Goal: Check status: Check status

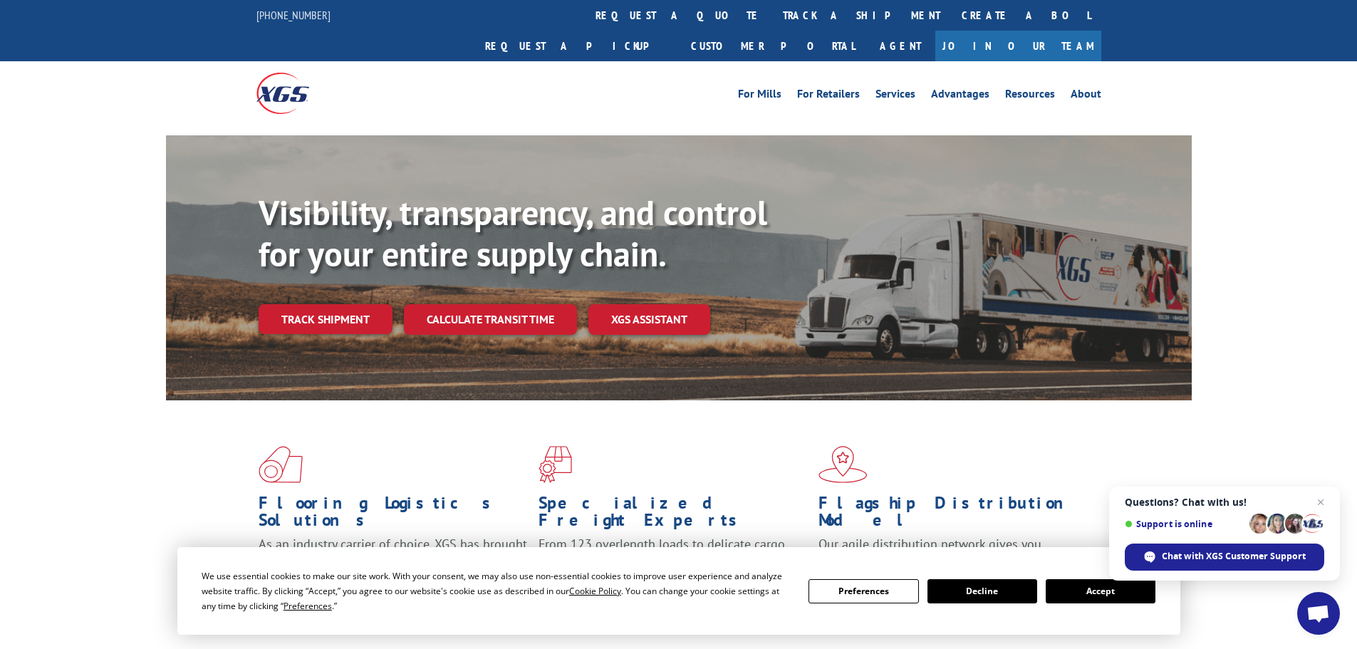
click at [1135, 598] on button "Accept" at bounding box center [1101, 591] width 110 height 24
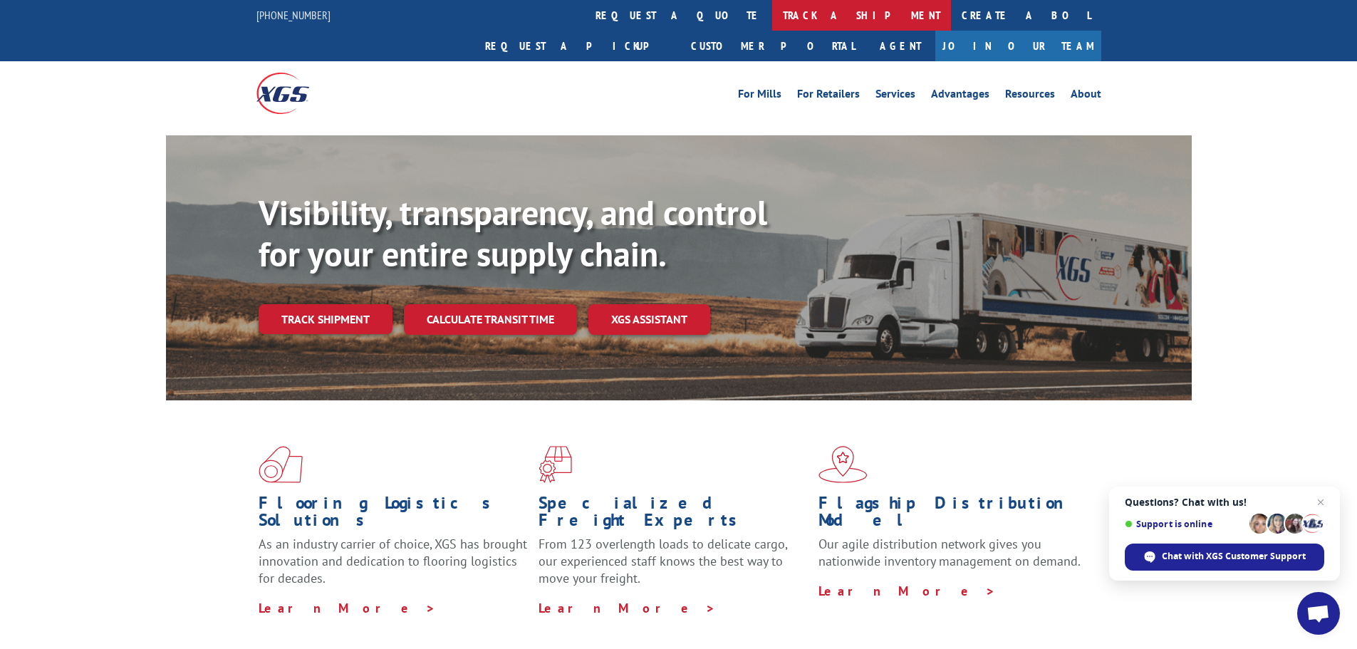
click at [772, 14] on link "track a shipment" at bounding box center [861, 15] width 179 height 31
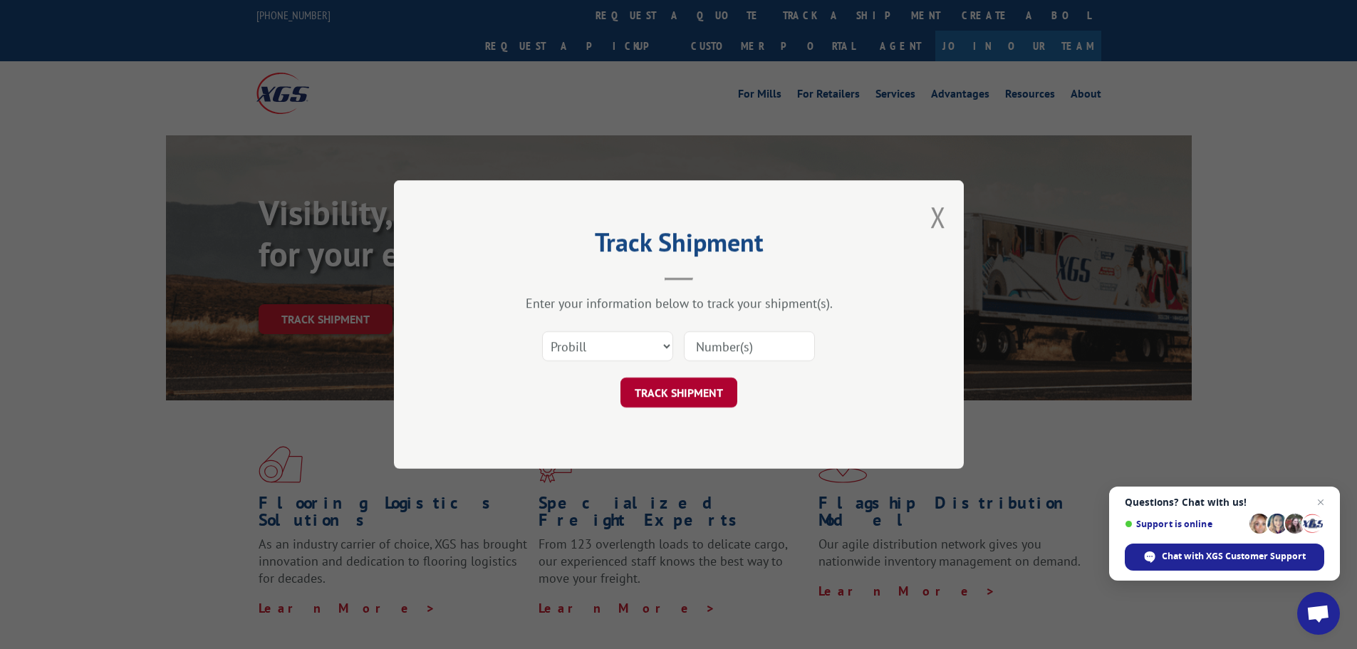
drag, startPoint x: 741, startPoint y: 348, endPoint x: 699, endPoint y: 390, distance: 58.9
click at [741, 348] on input at bounding box center [749, 346] width 131 height 30
paste input "17602577"
type input "17602577"
click at [694, 392] on button "TRACK SHIPMENT" at bounding box center [678, 393] width 117 height 30
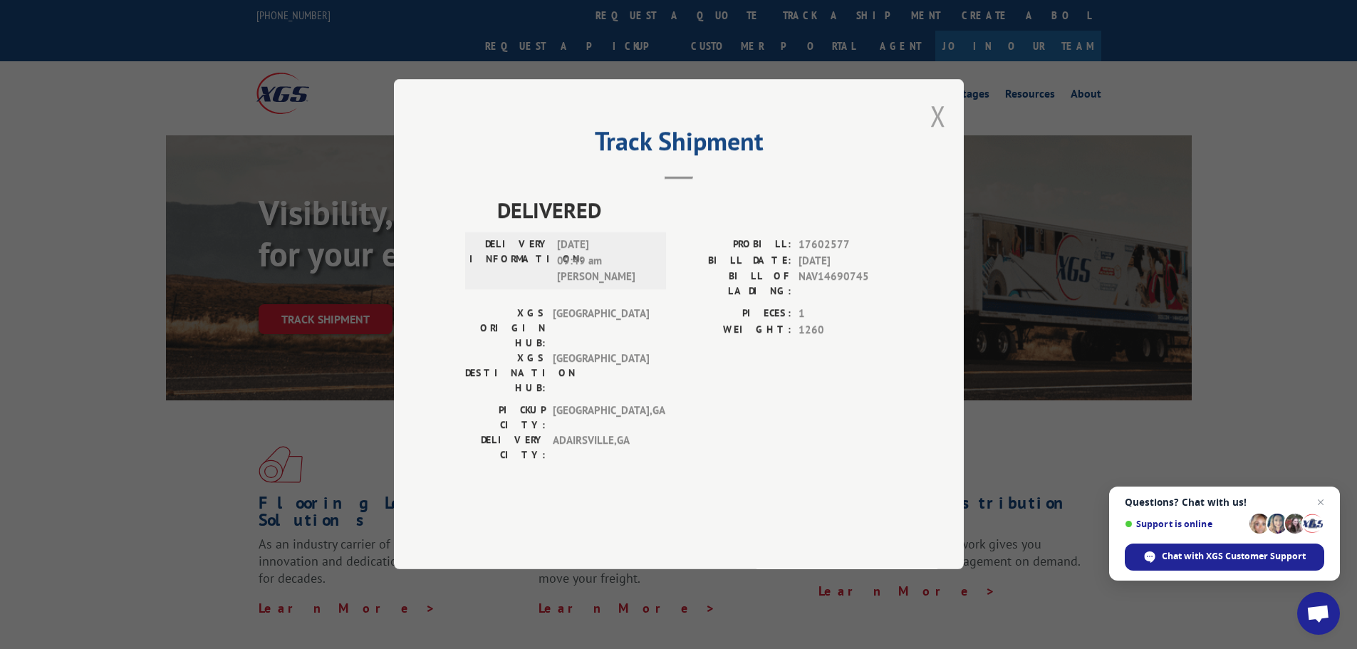
click at [937, 135] on button "Close modal" at bounding box center [938, 116] width 16 height 38
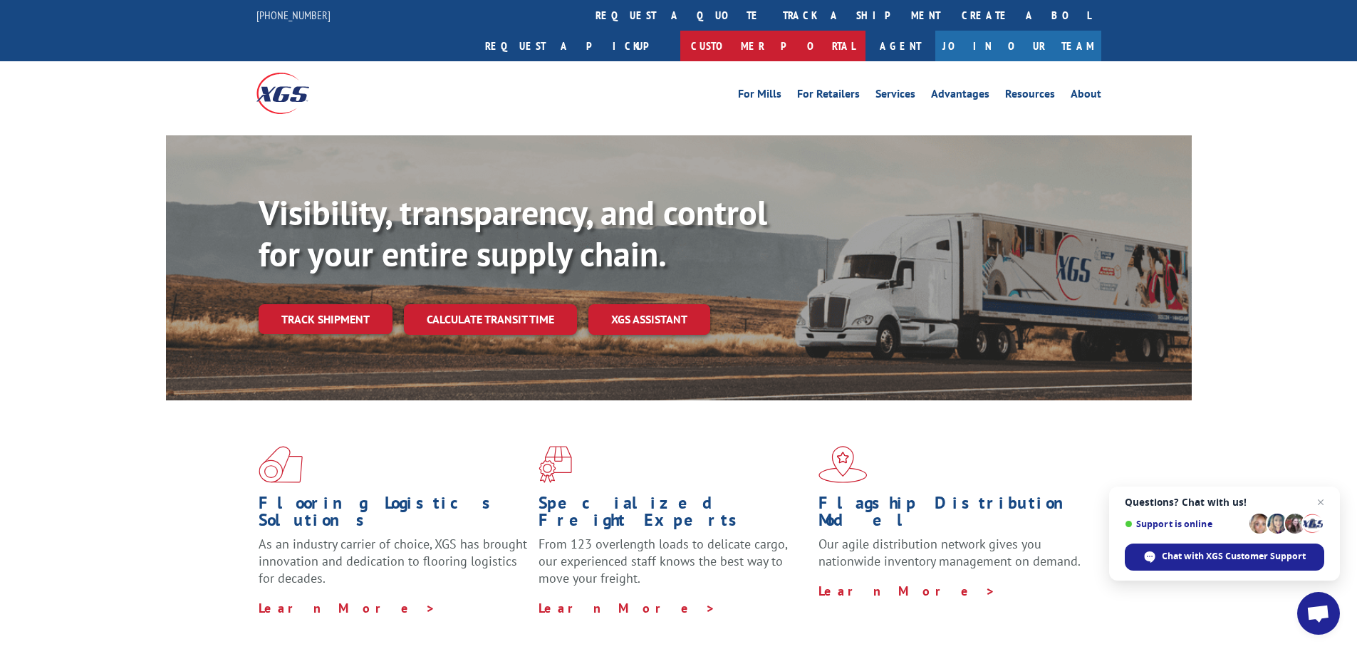
click at [865, 31] on link "Customer Portal" at bounding box center [772, 46] width 185 height 31
